Goal: Task Accomplishment & Management: Complete application form

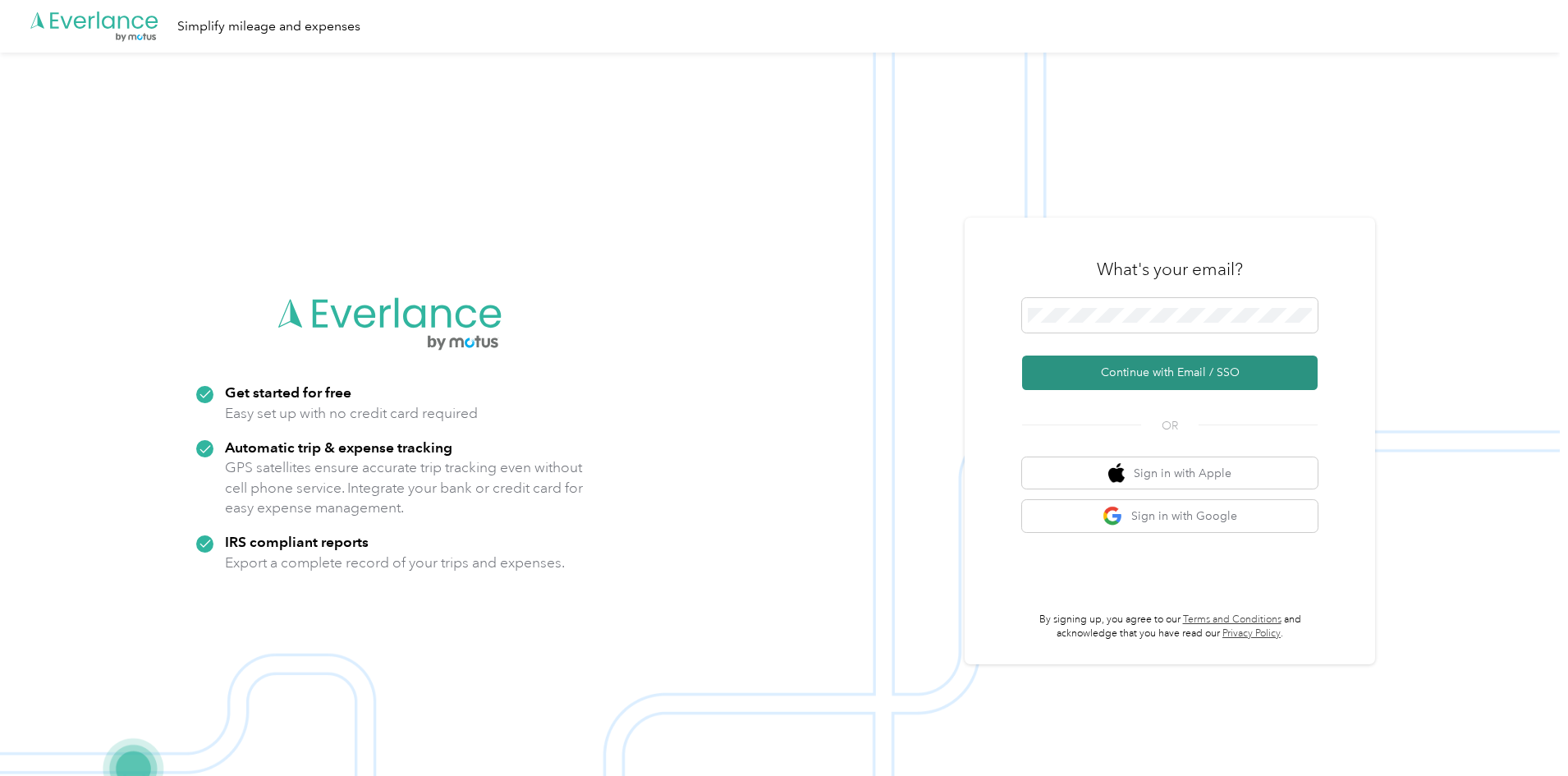
click at [1136, 369] on button "Continue with Email / SSO" at bounding box center [1169, 373] width 295 height 35
click at [1123, 385] on button "Continue with Email / SSO" at bounding box center [1169, 373] width 295 height 35
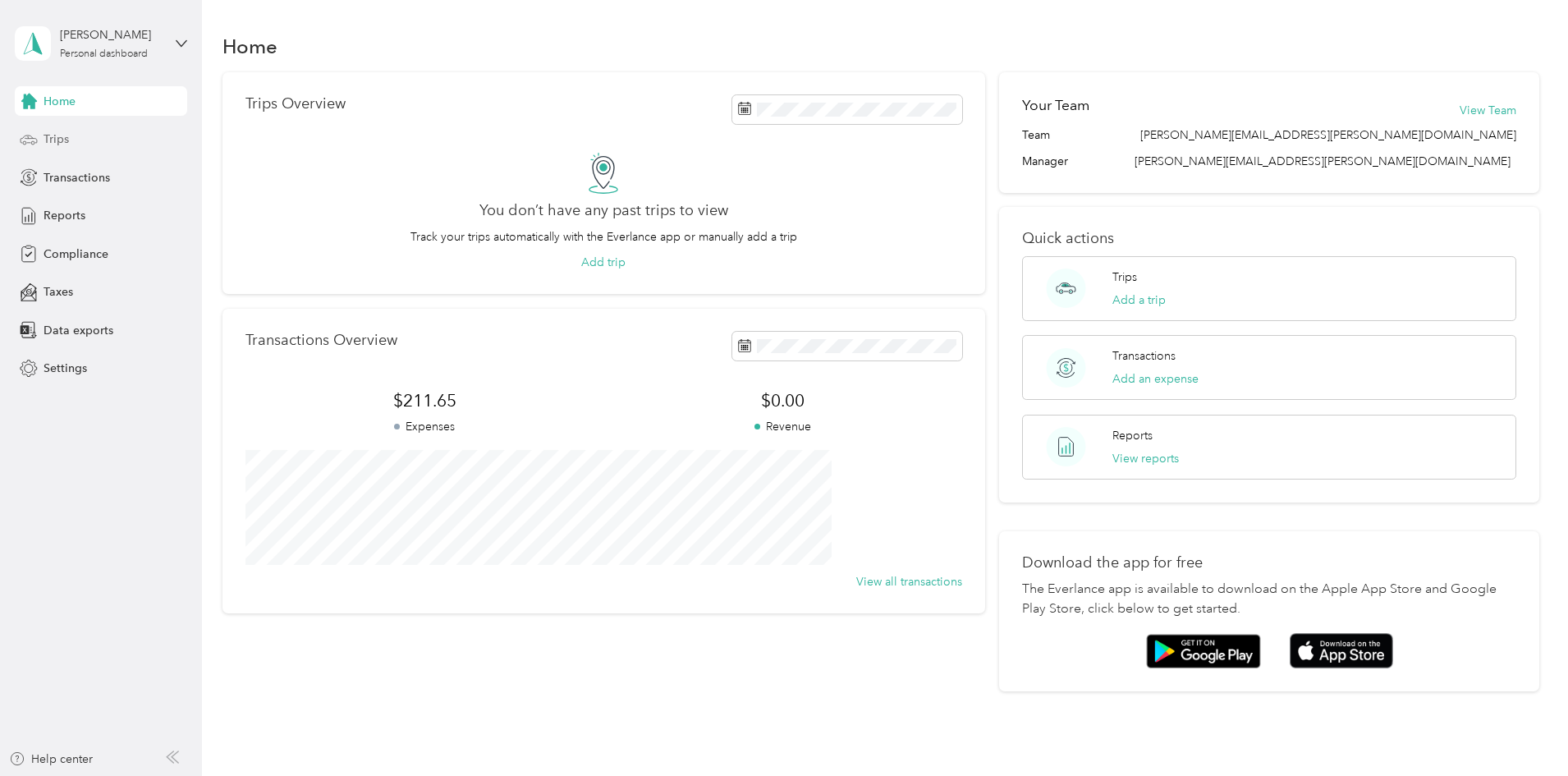
click at [71, 131] on div "Trips" at bounding box center [100, 140] width 173 height 30
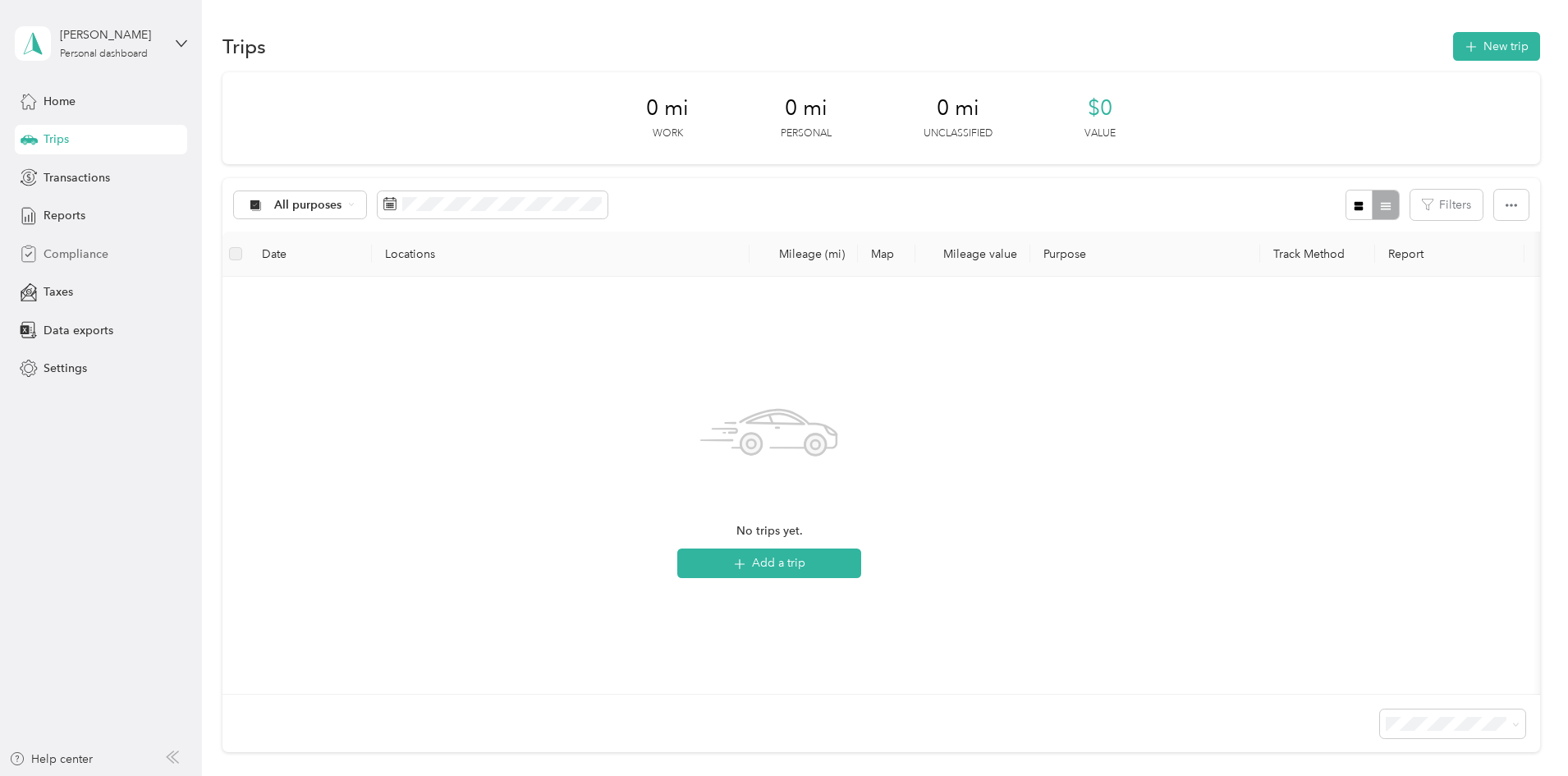
click at [64, 252] on span "Compliance" at bounding box center [76, 254] width 65 height 17
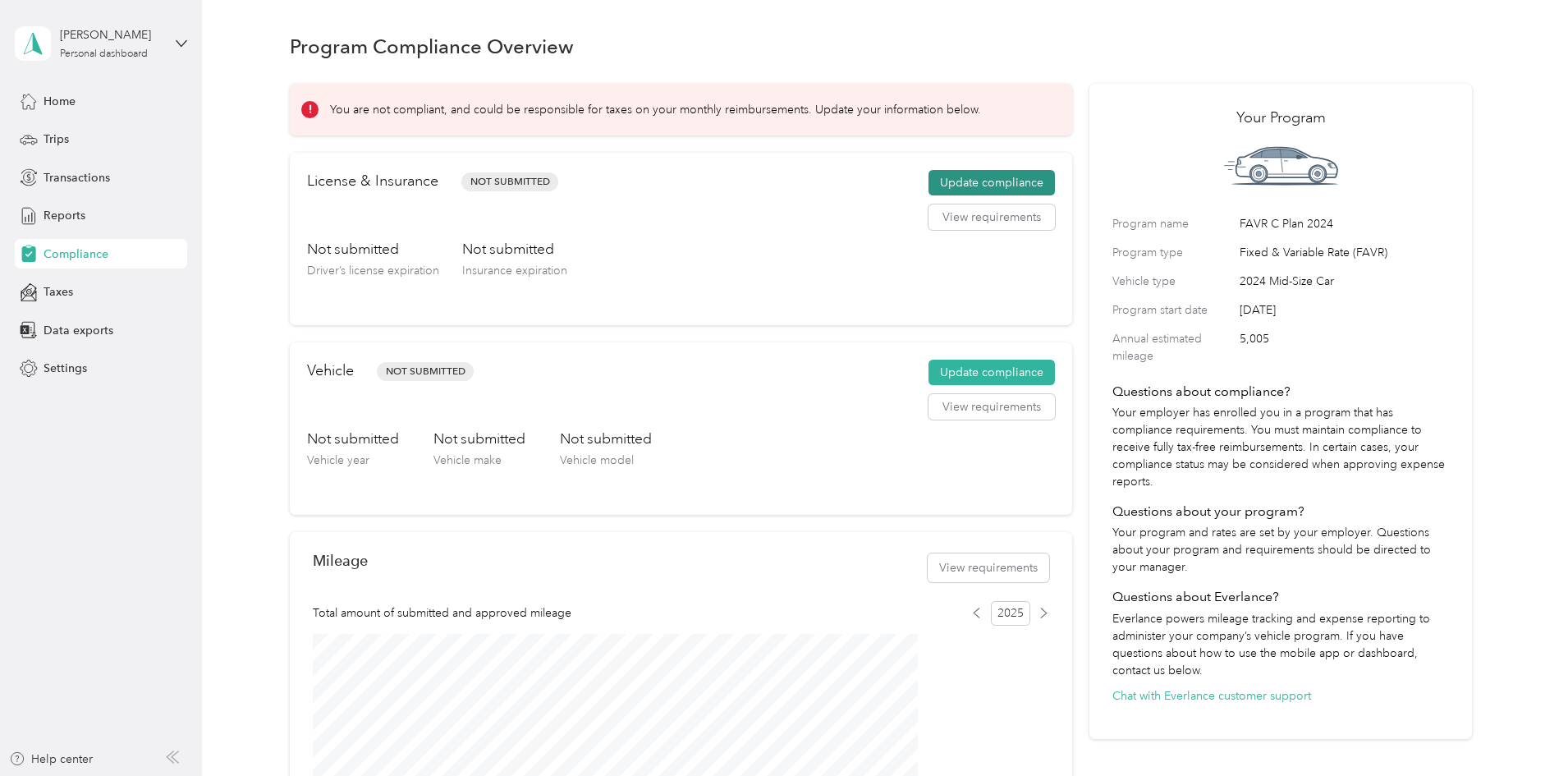
click at [995, 196] on button "Update compliance" at bounding box center [991, 183] width 127 height 26
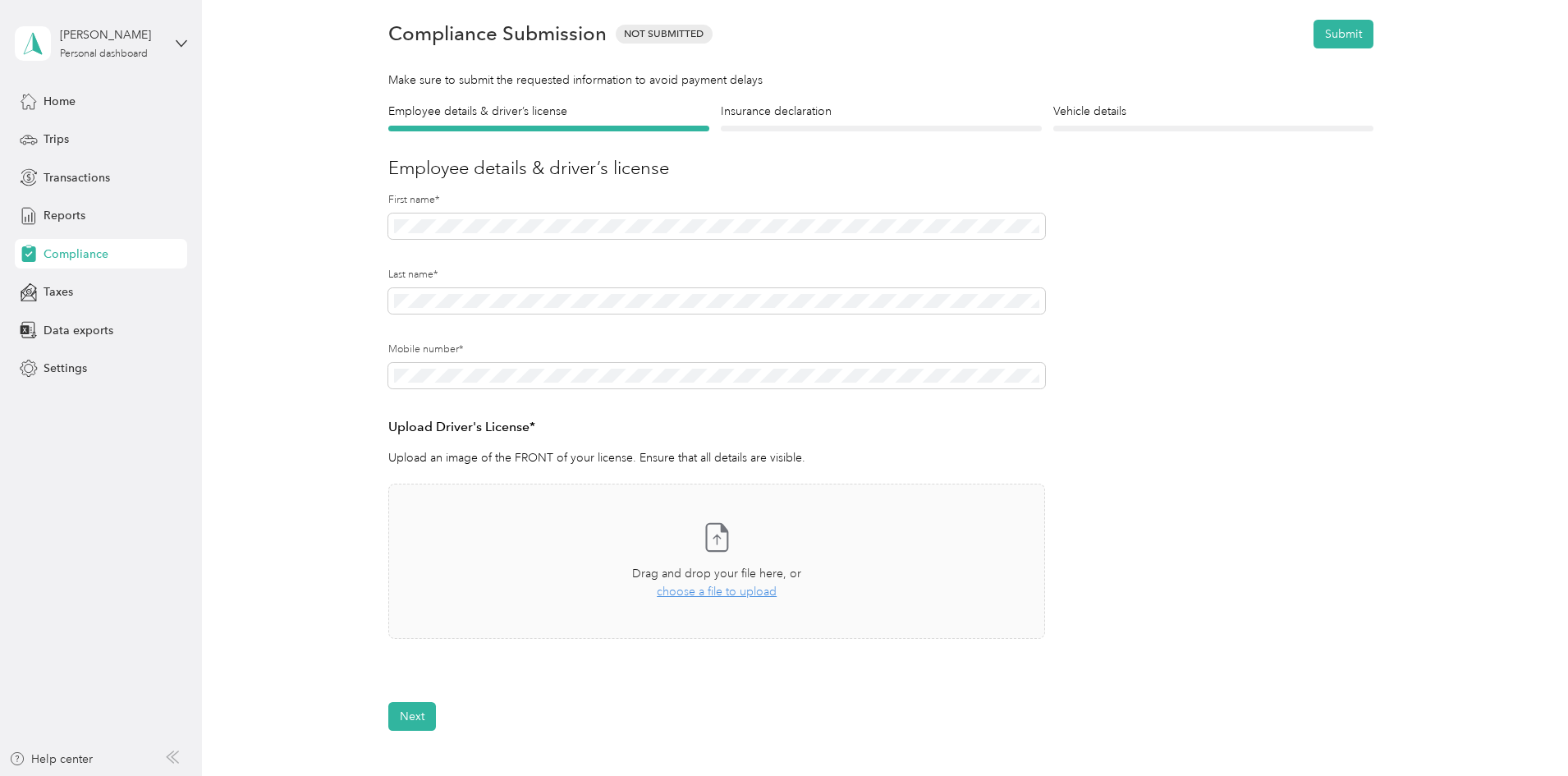
scroll to position [164, 0]
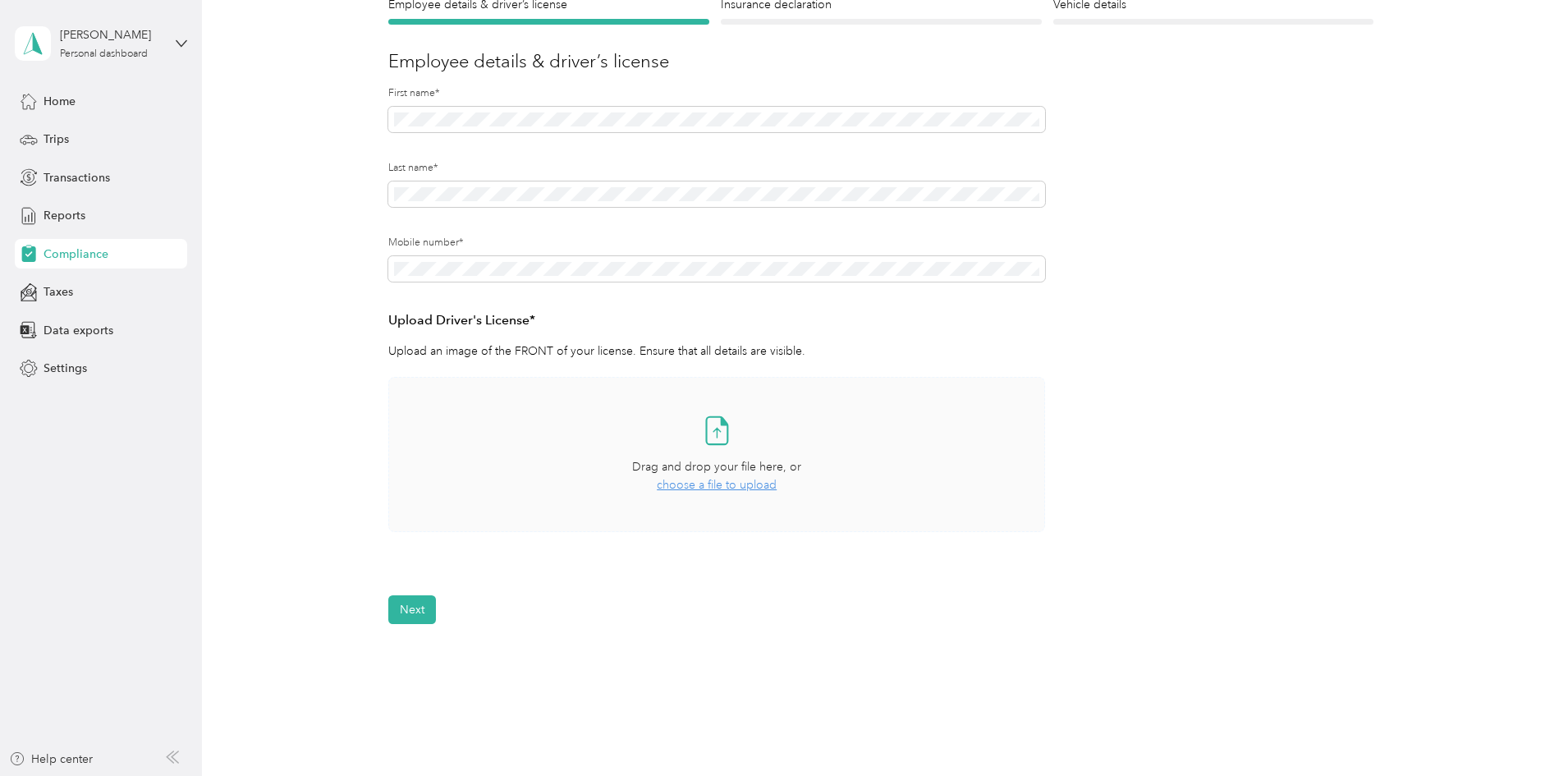
click at [683, 453] on div "Take a photo or choose a photo from your library Drag and drop your file here, …" at bounding box center [716, 454] width 629 height 128
click at [410, 665] on button "Next" at bounding box center [412, 658] width 48 height 29
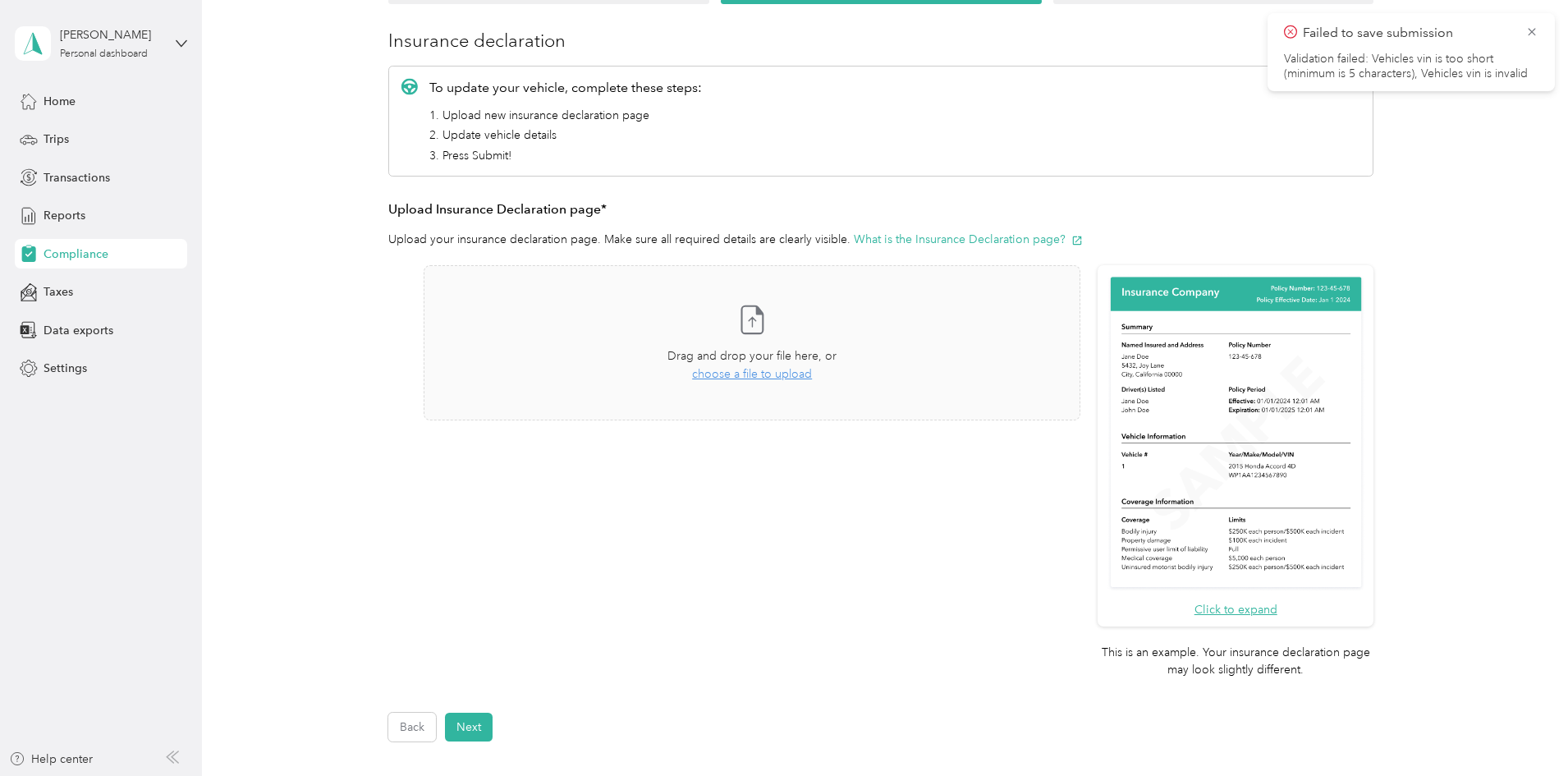
scroll to position [20, 0]
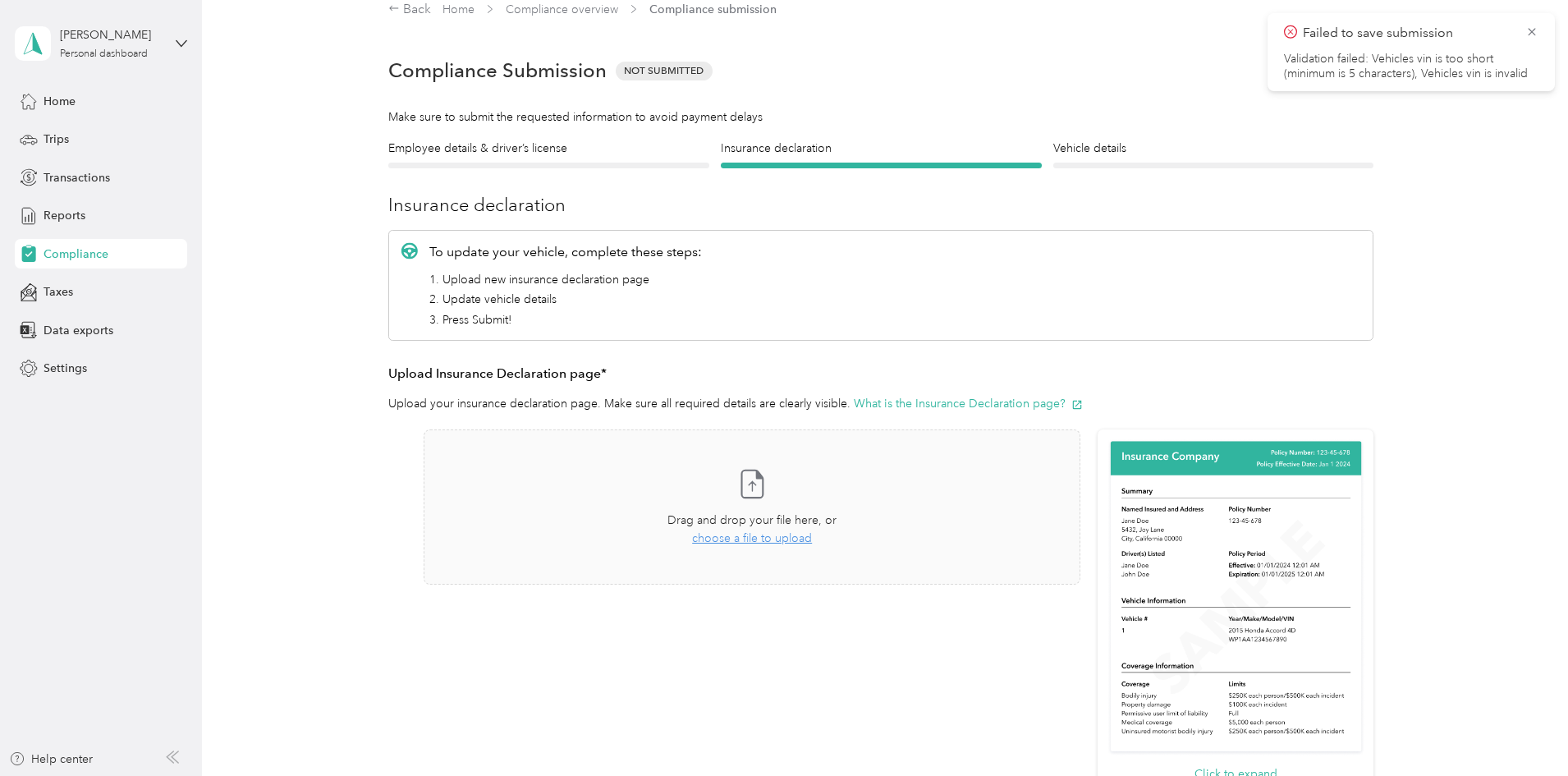
click at [607, 161] on div "Employee details & driver’s license License" at bounding box center [548, 154] width 321 height 29
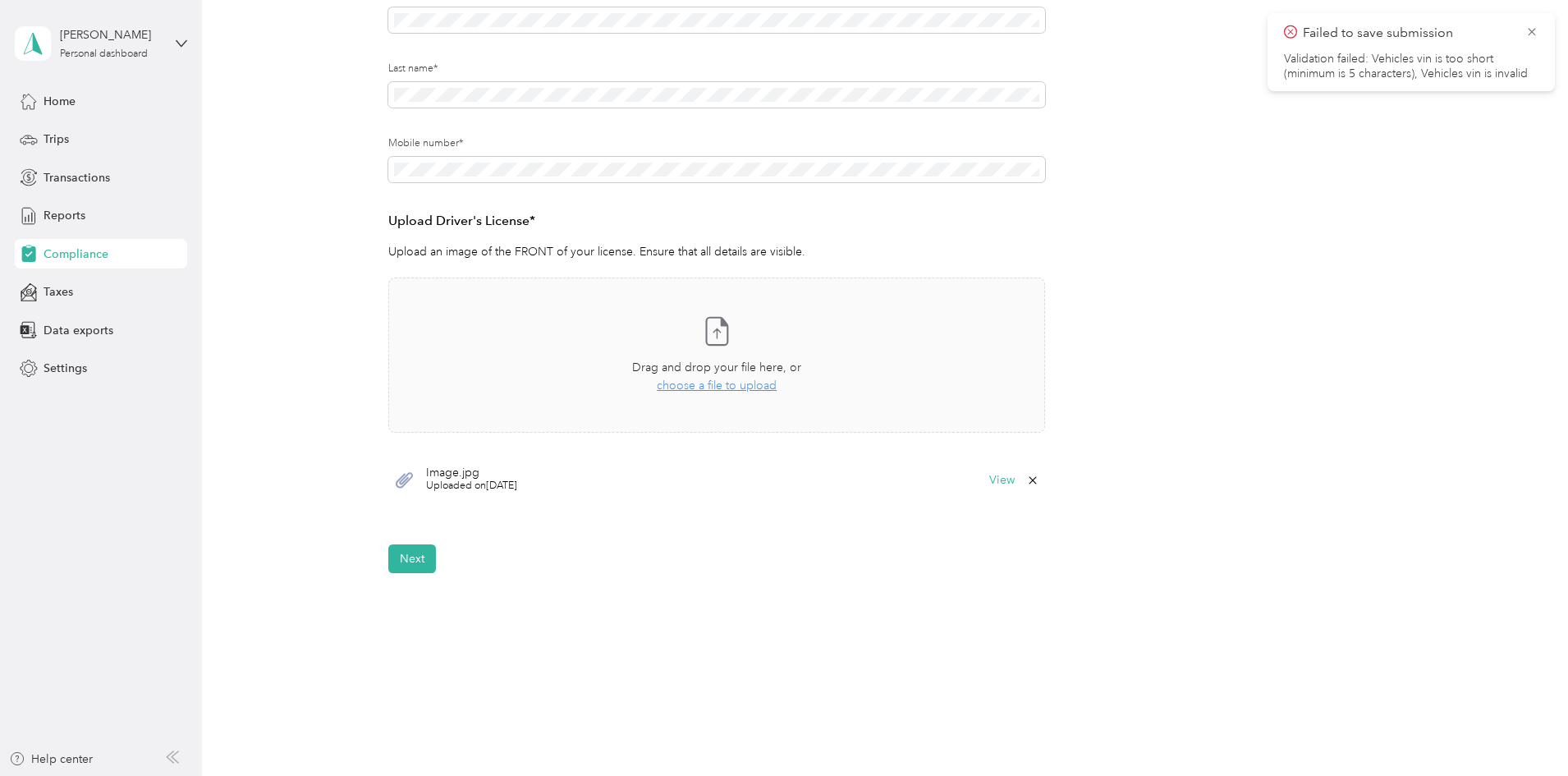
scroll to position [300, 0]
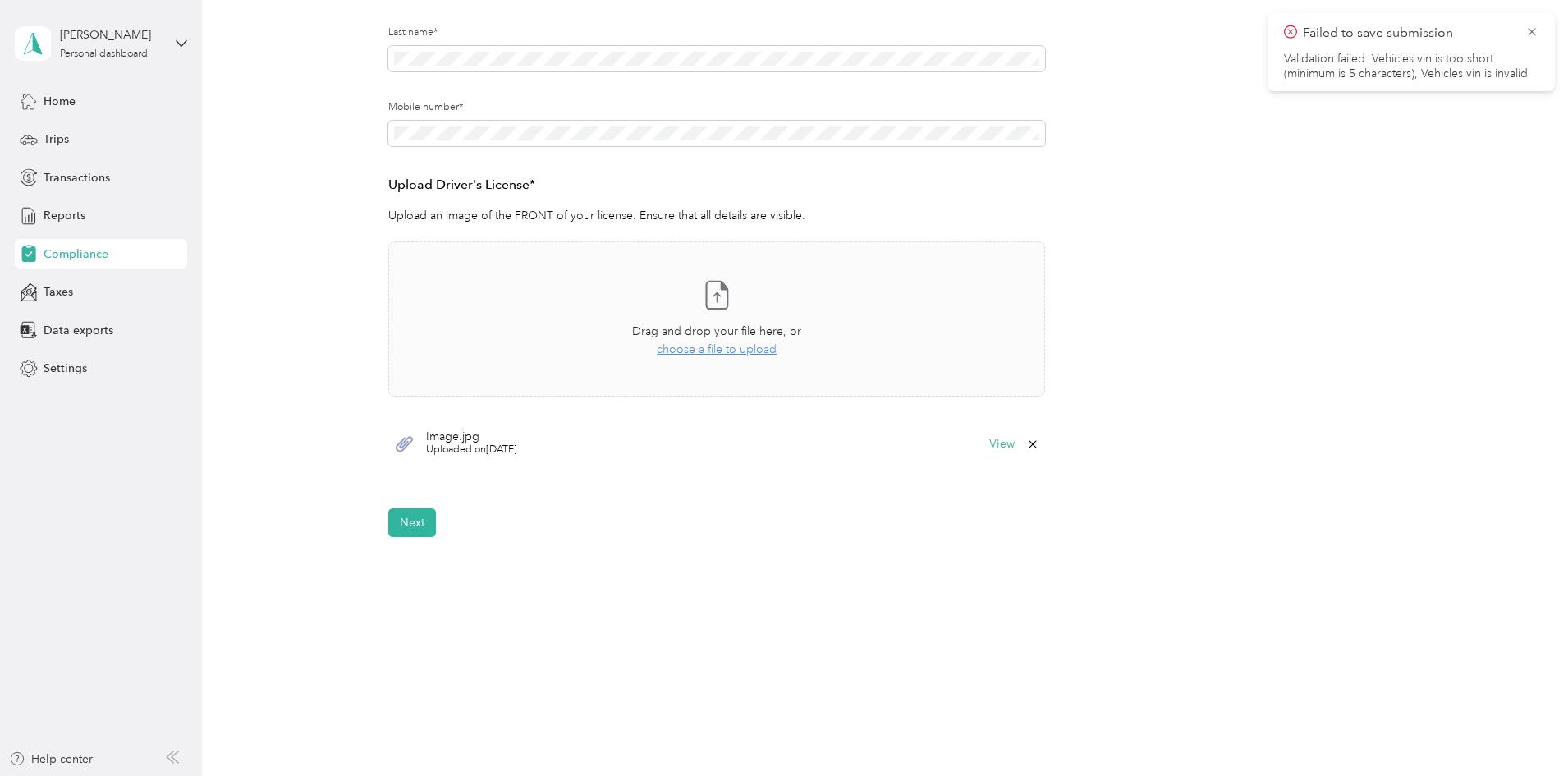
click at [1418, 69] on li "Validation failed: Vehicles vin is too short (minimum is 5 characters), Vehicle…" at bounding box center [1411, 66] width 254 height 30
click at [416, 524] on button "Next" at bounding box center [412, 522] width 48 height 29
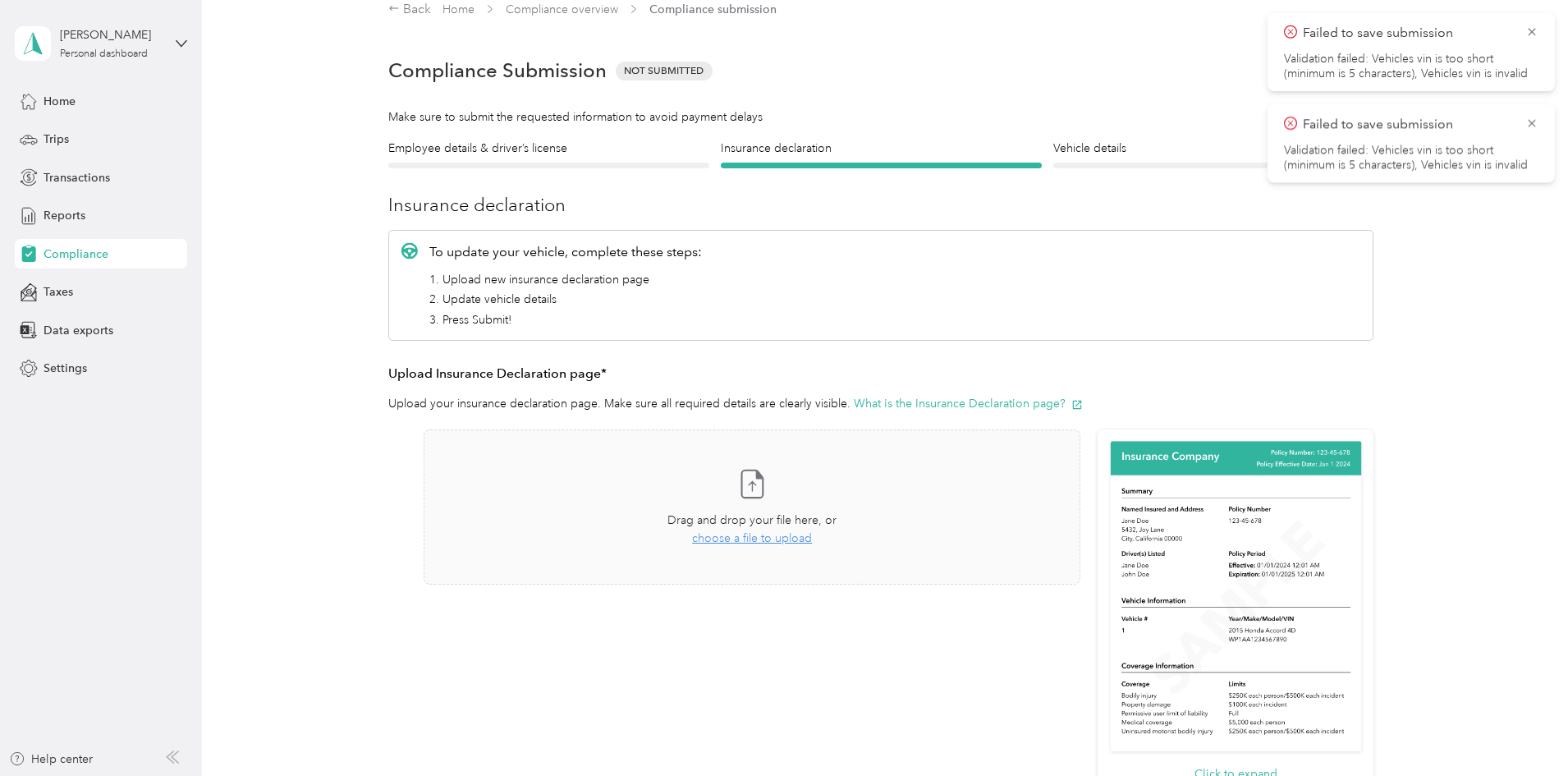
scroll to position [103, 0]
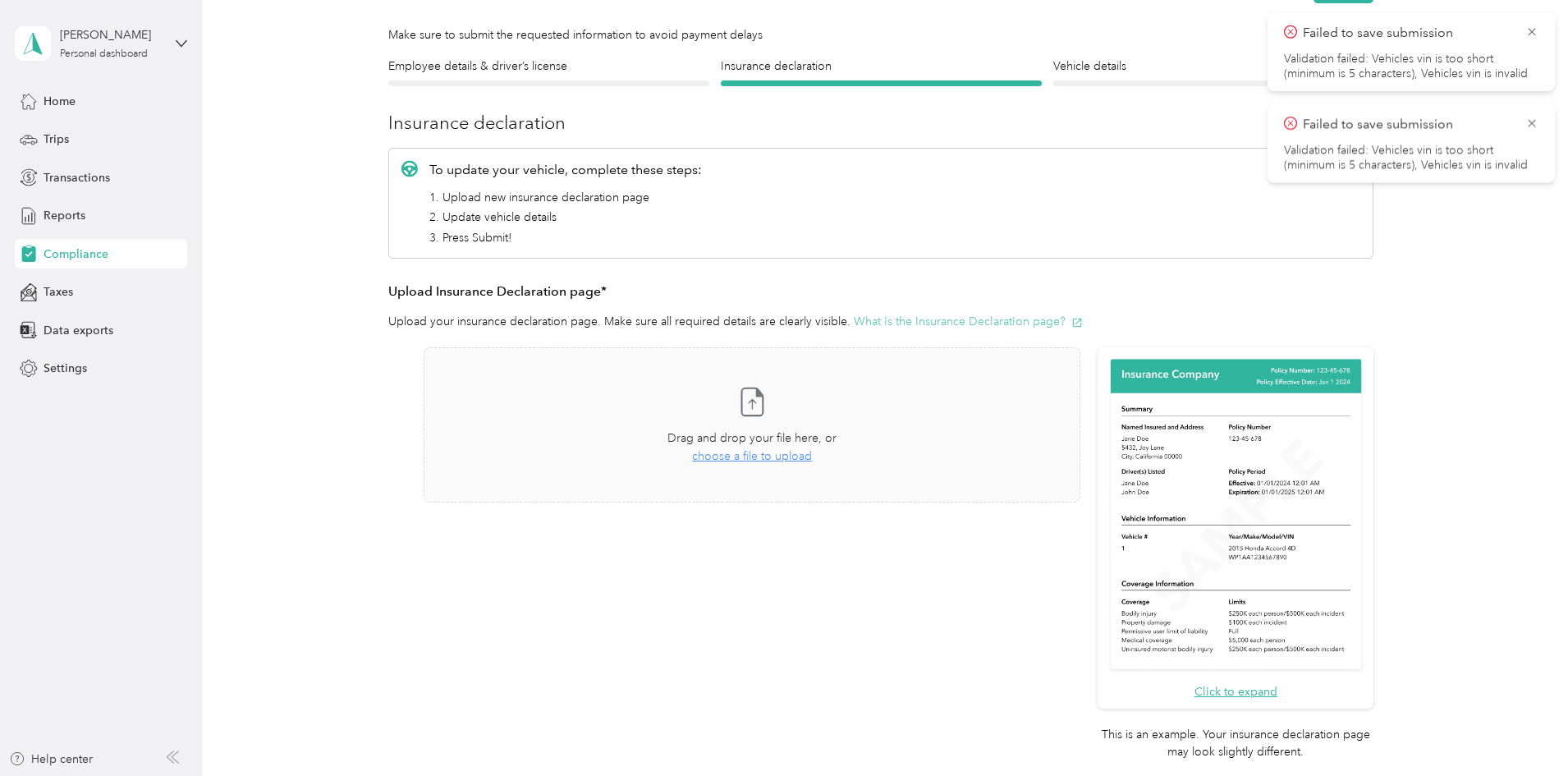
click at [977, 315] on button "What is the Insurance Declaration page?" at bounding box center [967, 322] width 229 height 17
click at [1101, 82] on div at bounding box center [1213, 83] width 321 height 6
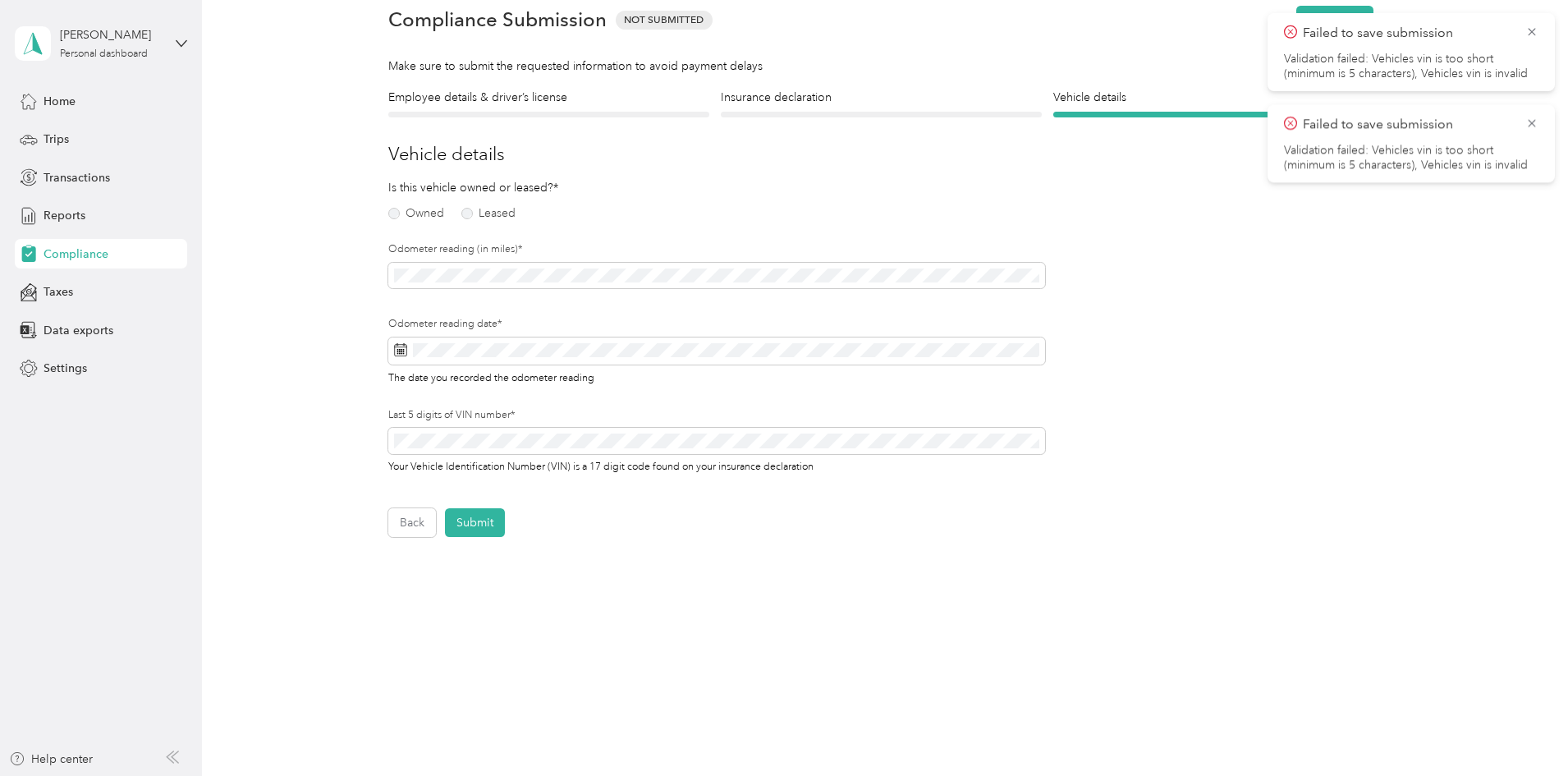
scroll to position [20, 0]
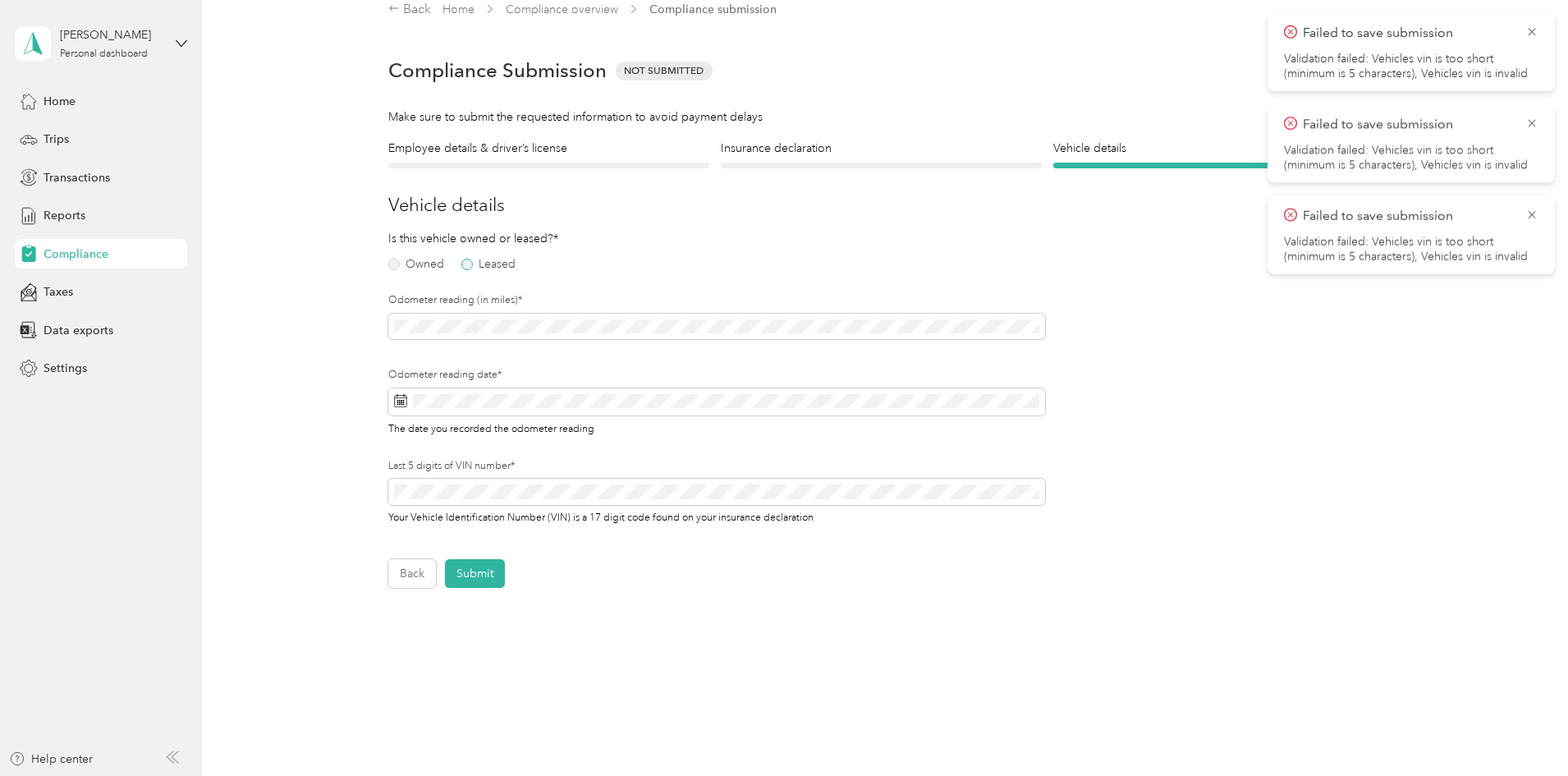
click at [465, 263] on label "Leased" at bounding box center [488, 265] width 54 height 12
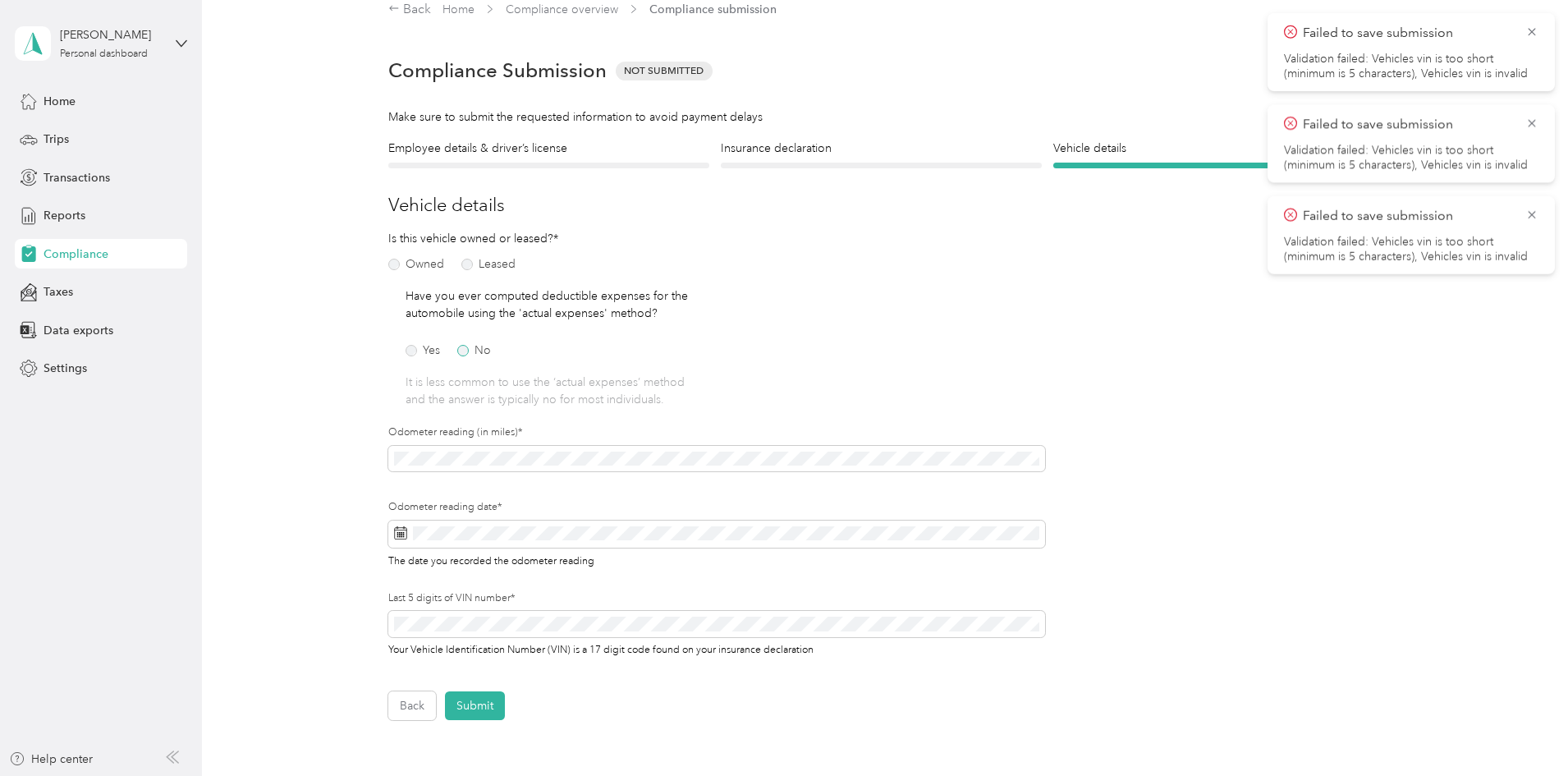
click at [466, 348] on label "No" at bounding box center [474, 351] width 34 height 12
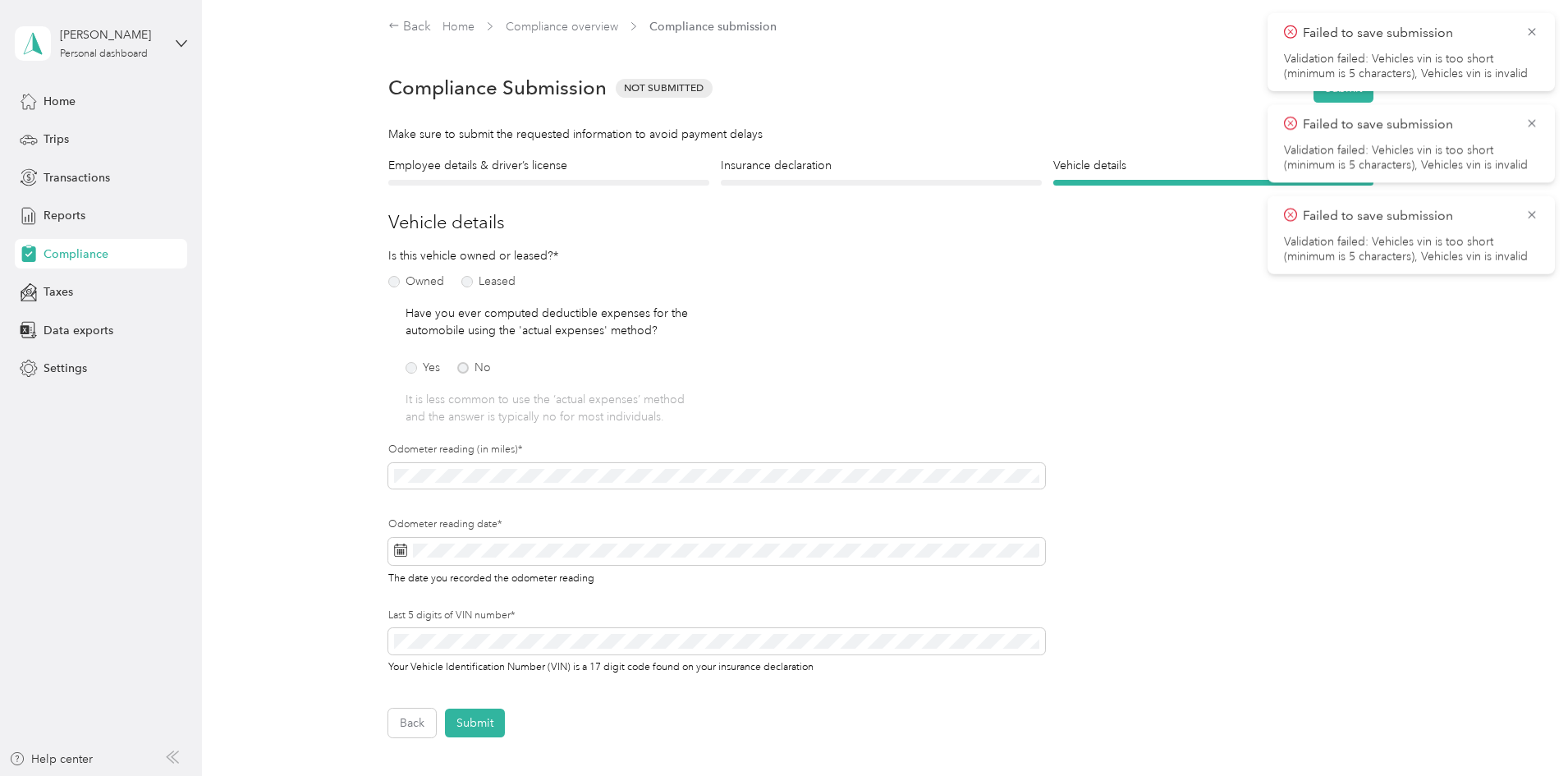
scroll to position [0, 0]
